Goal: Browse casually: Explore the website without a specific task or goal

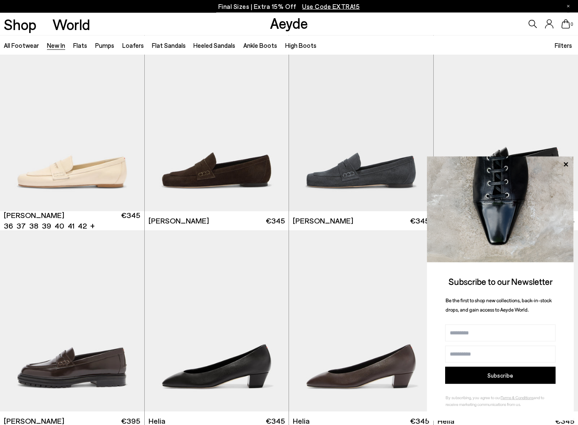
scroll to position [425, 0]
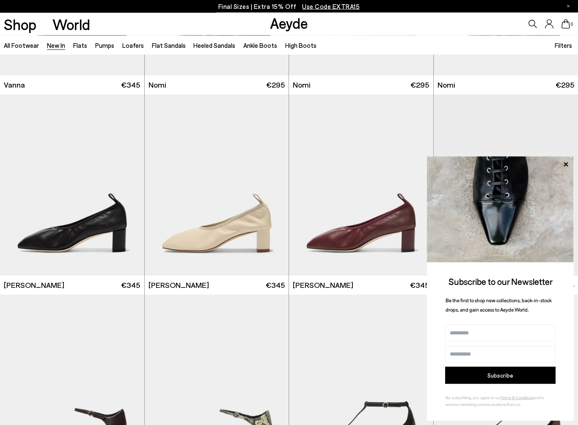
scroll to position [1408, 0]
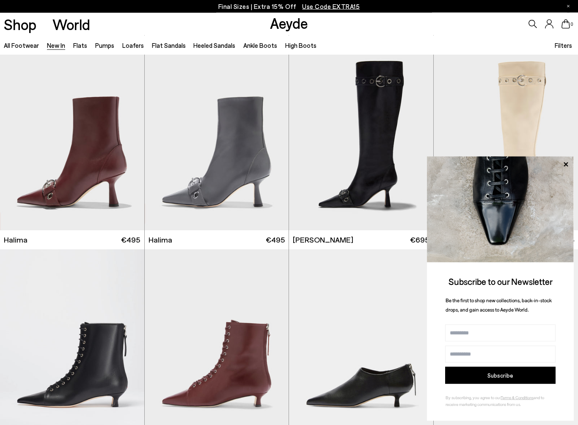
scroll to position [2653, 0]
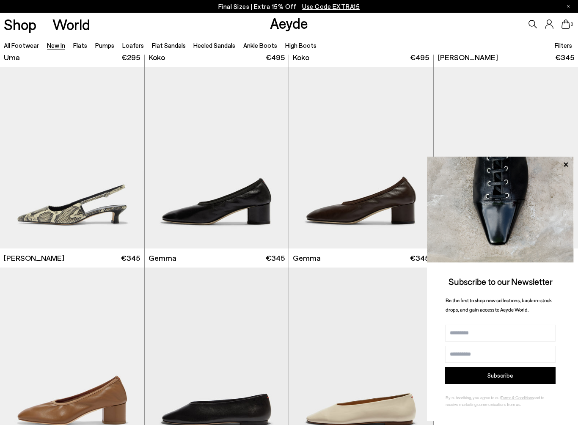
scroll to position [4069, 0]
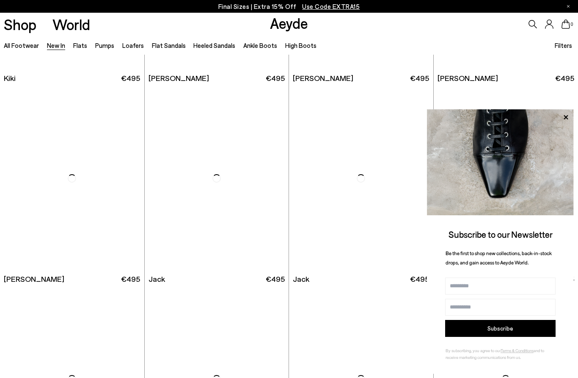
scroll to position [5975, 0]
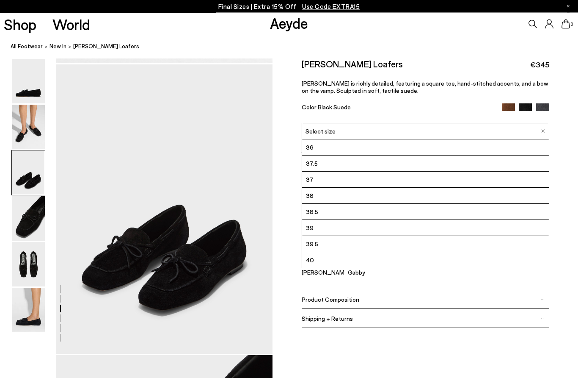
scroll to position [575, 0]
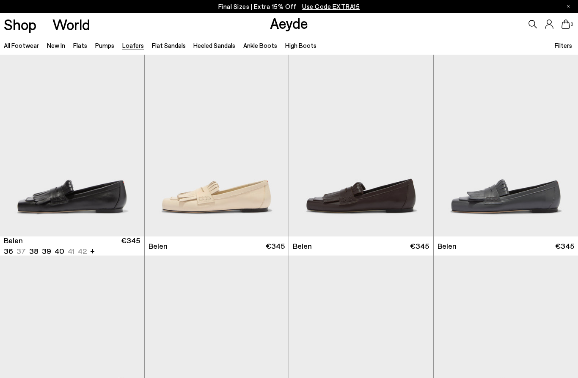
scroll to position [155, 0]
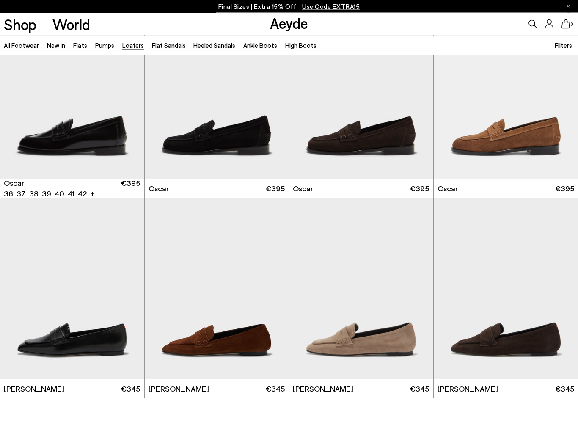
scroll to position [1259, 0]
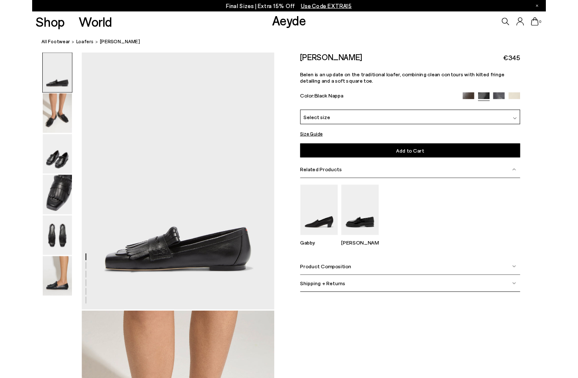
scroll to position [-6, 0]
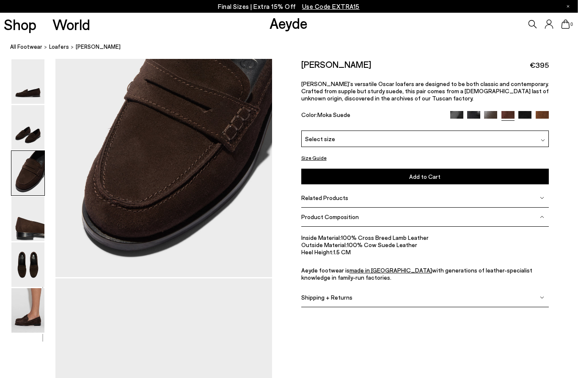
scroll to position [636, 17]
